Goal: Task Accomplishment & Management: Complete application form

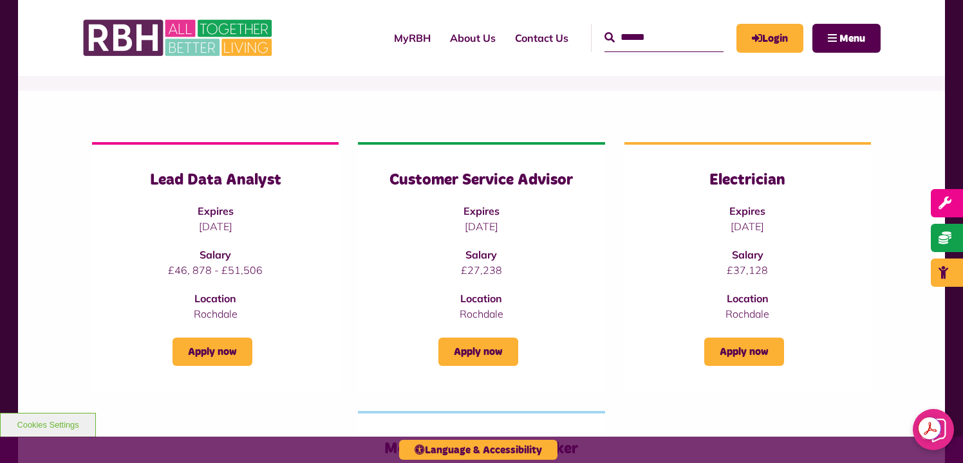
scroll to position [120, 0]
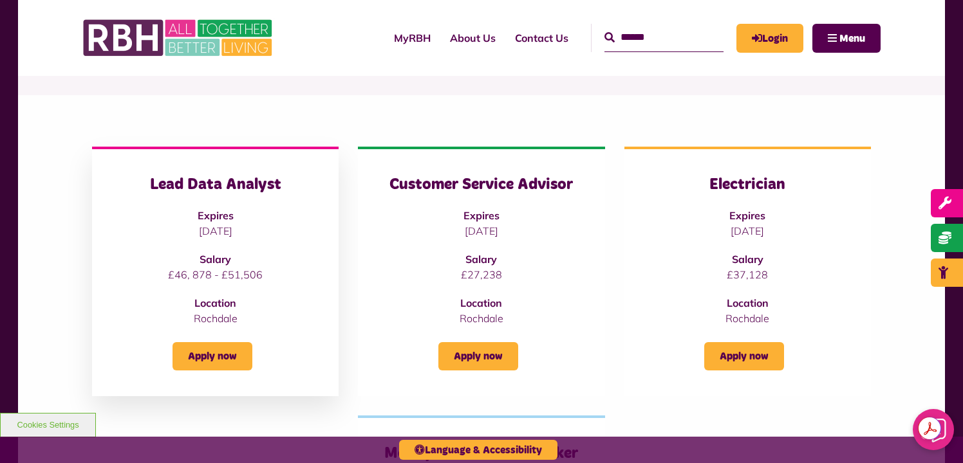
click at [237, 190] on h3 "Lead Data Analyst" at bounding box center [215, 185] width 195 height 20
click at [218, 351] on link "Apply now" at bounding box center [212, 356] width 80 height 28
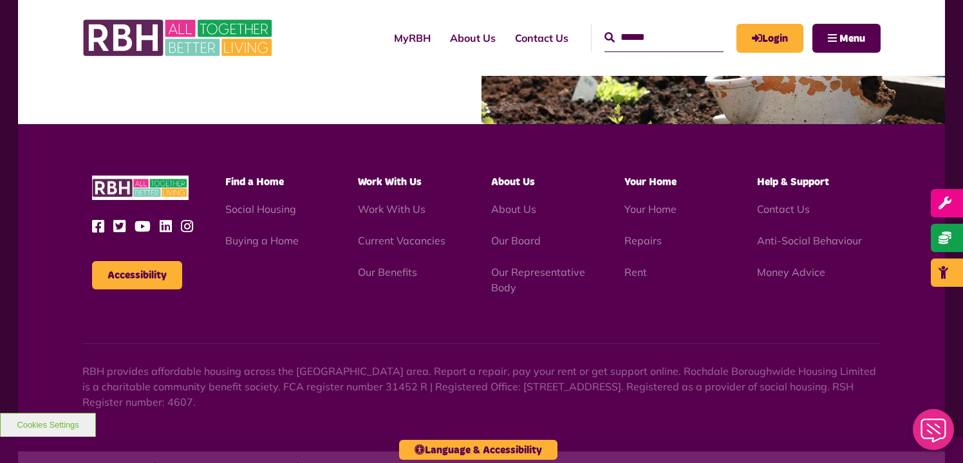
scroll to position [1385, 0]
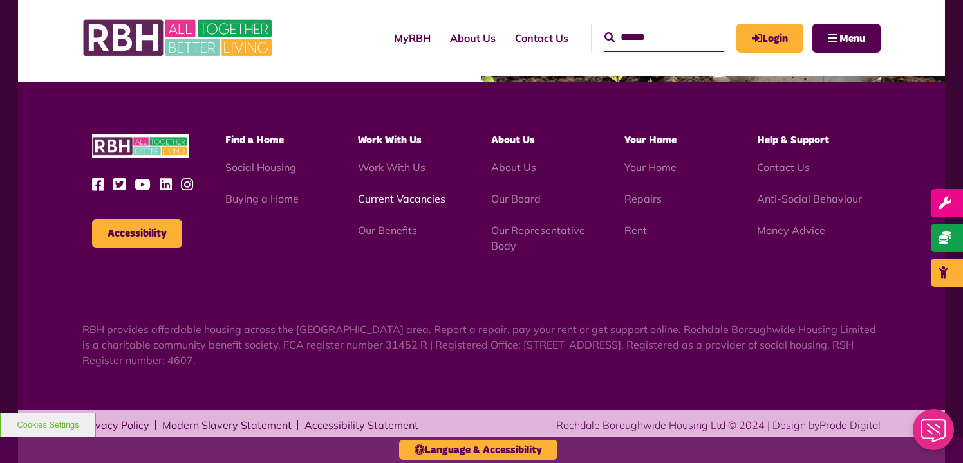
click at [384, 201] on link "Current Vacancies" at bounding box center [402, 198] width 88 height 13
